Goal: Task Accomplishment & Management: Manage account settings

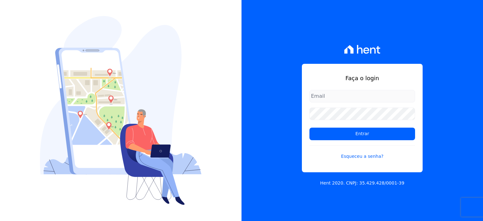
click at [335, 94] on input "email" at bounding box center [362, 96] width 106 height 13
click at [363, 157] on link "Esqueceu a senha?" at bounding box center [362, 152] width 106 height 14
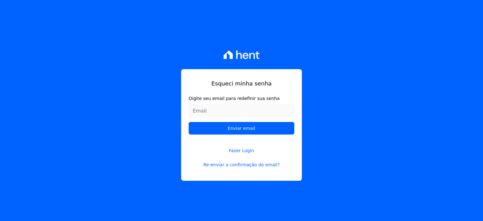
click at [226, 105] on input "Digite seu email para redefinir sua senha" at bounding box center [242, 110] width 106 height 13
drag, startPoint x: 183, startPoint y: 106, endPoint x: 318, endPoint y: 129, distance: 136.5
click at [318, 129] on div "Esqueci minha senha Digite seu email para redefinir sua senha [EMAIL_ADDRESS][D…" at bounding box center [241, 110] width 483 height 221
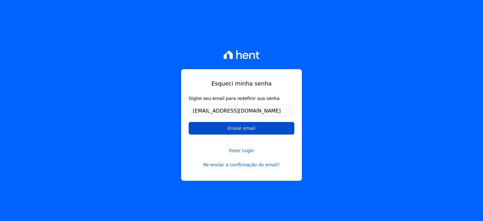
click at [238, 127] on input "Enviar email" at bounding box center [242, 128] width 106 height 13
click at [222, 128] on input "Enviar email" at bounding box center [242, 128] width 106 height 13
click at [219, 128] on input "Enviar email" at bounding box center [242, 128] width 106 height 13
click at [212, 128] on input "Enviar email" at bounding box center [242, 128] width 106 height 13
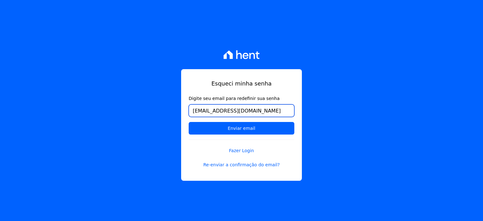
click at [273, 113] on input "[EMAIL_ADDRESS][DOMAIN_NAME]" at bounding box center [242, 110] width 106 height 13
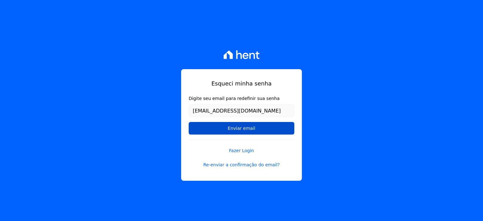
click at [261, 129] on input "Enviar email" at bounding box center [242, 128] width 106 height 13
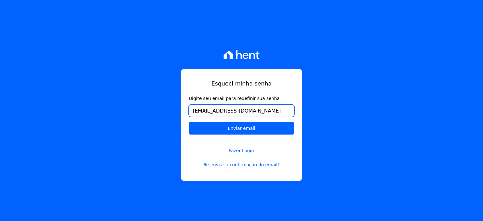
click at [269, 113] on input "[EMAIL_ADDRESS][DOMAIN_NAME]" at bounding box center [242, 110] width 106 height 13
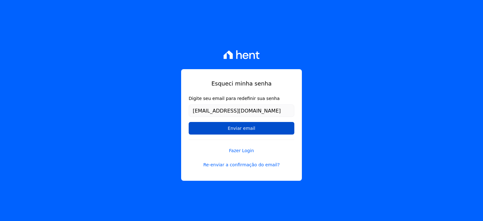
click at [255, 128] on input "Enviar email" at bounding box center [242, 128] width 106 height 13
click at [234, 128] on input "Enviar email" at bounding box center [242, 128] width 106 height 13
drag, startPoint x: 234, startPoint y: 128, endPoint x: 252, endPoint y: 118, distance: 20.1
click at [234, 127] on input "Enviar email" at bounding box center [242, 128] width 106 height 13
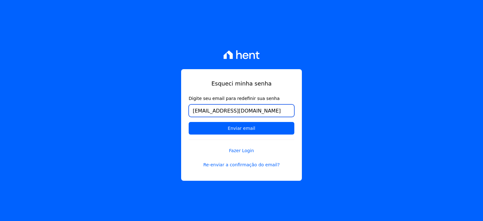
drag, startPoint x: 273, startPoint y: 108, endPoint x: 15, endPoint y: 57, distance: 262.4
click at [15, 57] on div "Esqueci minha senha Digite seu email para redefinir sua senha [EMAIL_ADDRESS][D…" at bounding box center [241, 110] width 483 height 221
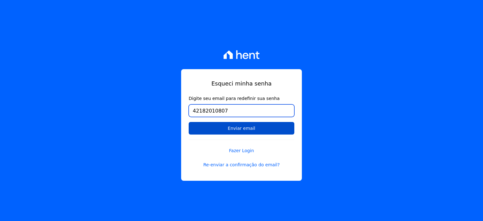
type input "42182010807"
click at [216, 126] on input "Enviar email" at bounding box center [242, 128] width 106 height 13
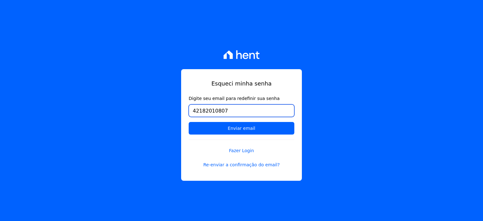
click at [241, 105] on input "42182010807" at bounding box center [242, 110] width 106 height 13
click at [362, 149] on div "Esqueci minha senha Digite seu email para redefinir sua senha 42182010807 Envia…" at bounding box center [241, 110] width 483 height 221
